Goal: Task Accomplishment & Management: Use online tool/utility

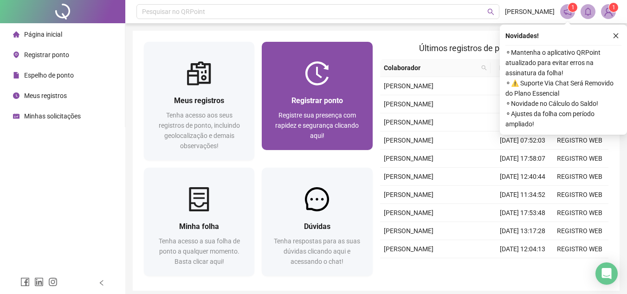
click at [361, 133] on div "Registre sua presença com rapidez e segurança clicando aqui!" at bounding box center [317, 125] width 88 height 31
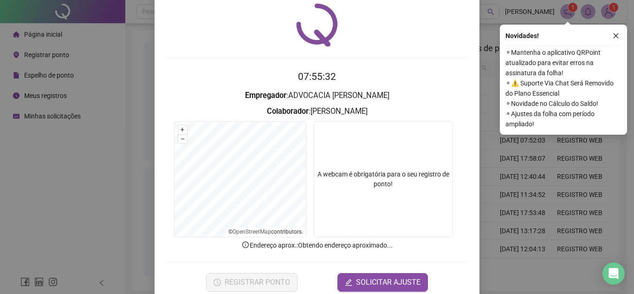
scroll to position [46, 0]
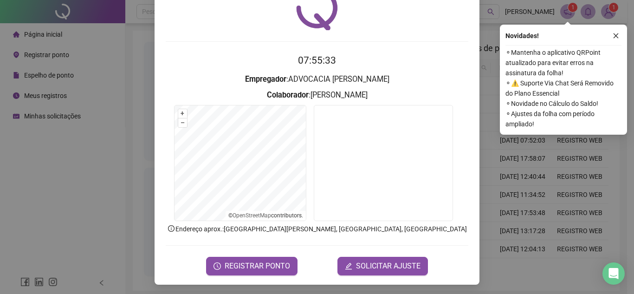
click at [270, 244] on form "07:55:33 Empregador : ADVOCACIA DE [PERSON_NAME] : [PERSON_NAME] + – ⇧ › © Open…" at bounding box center [317, 164] width 302 height 222
click at [261, 256] on form "07:55:33 Empregador : ADVOCACIA DE [PERSON_NAME] : [PERSON_NAME] + – ⇧ › © Open…" at bounding box center [317, 164] width 302 height 222
click at [255, 265] on span "REGISTRAR PONTO" at bounding box center [257, 265] width 65 height 11
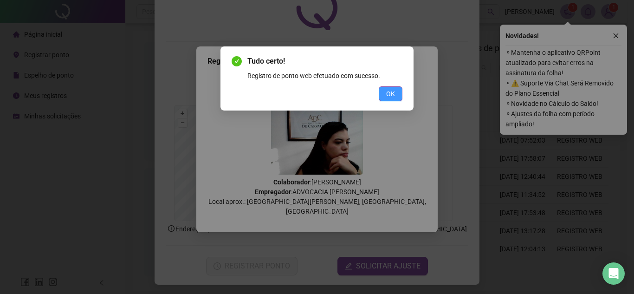
click at [402, 93] on div "Tudo certo! Registro de ponto web efetuado com sucesso. OK" at bounding box center [316, 78] width 193 height 64
drag, startPoint x: 399, startPoint y: 93, endPoint x: 375, endPoint y: 178, distance: 88.1
click at [399, 94] on button "OK" at bounding box center [391, 93] width 24 height 15
